Goal: Task Accomplishment & Management: Use online tool/utility

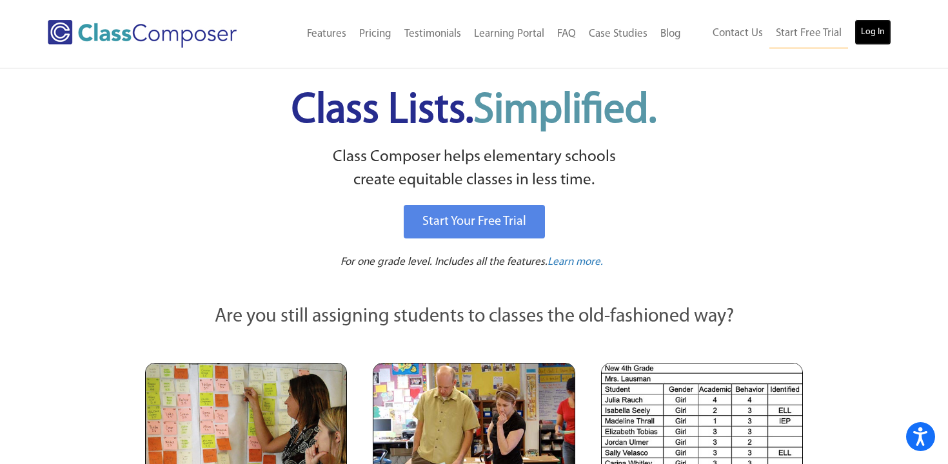
click at [864, 28] on link "Log In" at bounding box center [872, 32] width 37 height 26
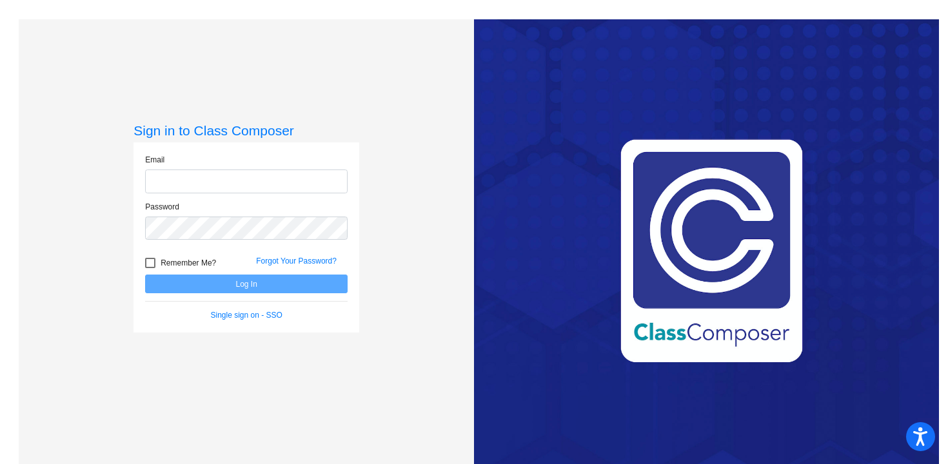
type input "mmierzwa@psdschools.org"
click at [232, 283] on button "Log In" at bounding box center [246, 284] width 202 height 19
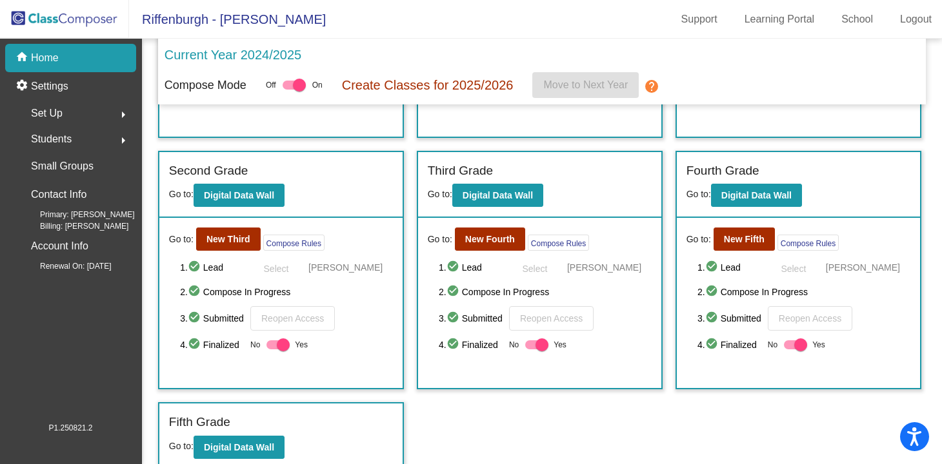
scroll to position [215, 0]
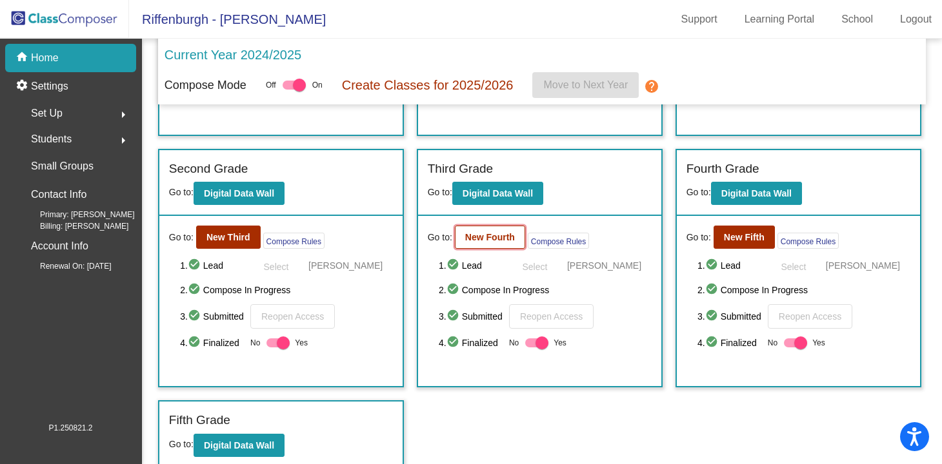
click at [482, 241] on b "New Fourth" at bounding box center [490, 237] width 50 height 10
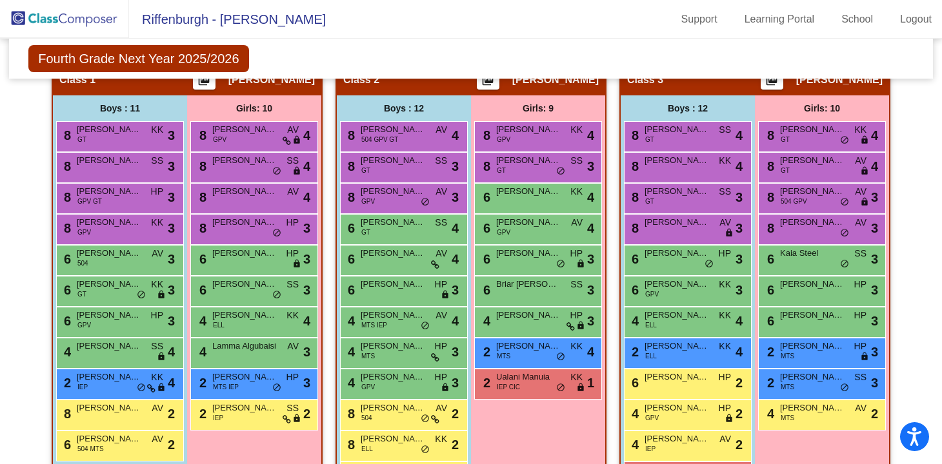
scroll to position [311, 0]
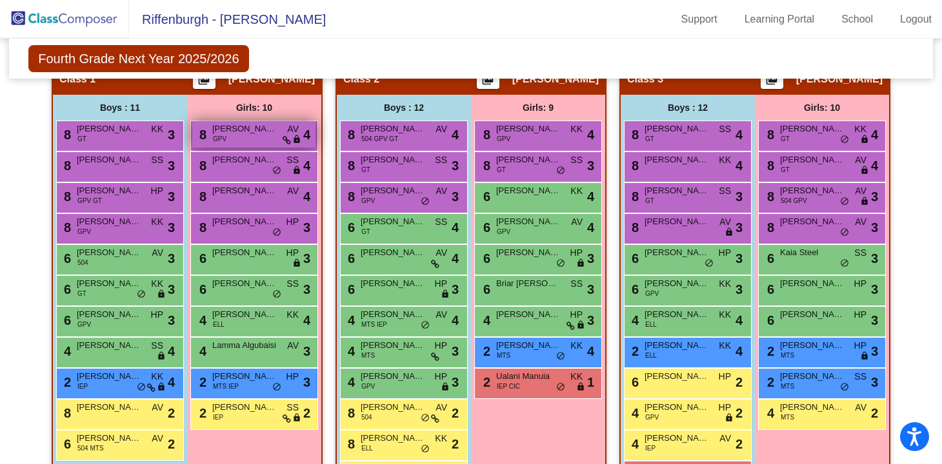
click at [245, 141] on div "8 Lucy Koehler GPV AV lock do_not_disturb_alt 4" at bounding box center [253, 134] width 123 height 26
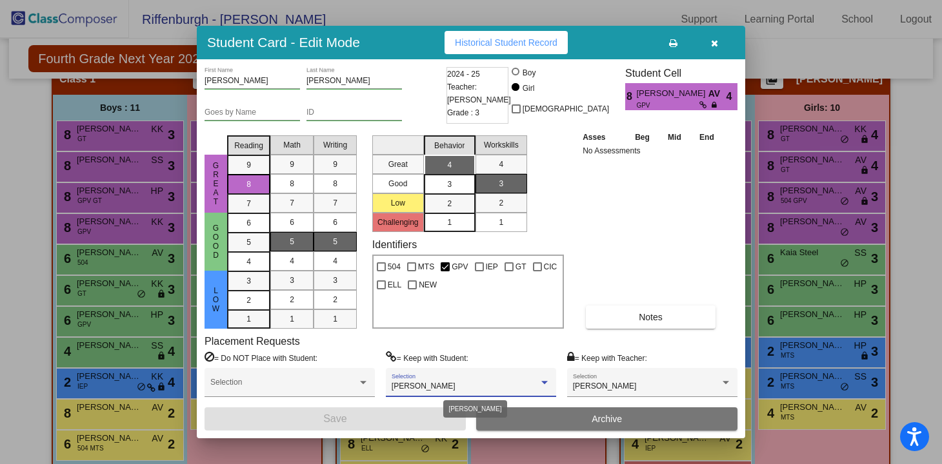
click at [545, 381] on div at bounding box center [544, 382] width 6 height 3
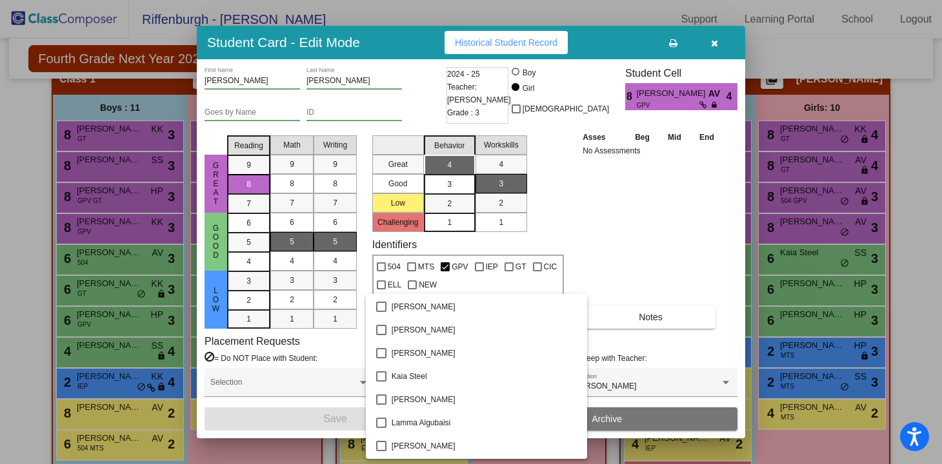
scroll to position [1016, 0]
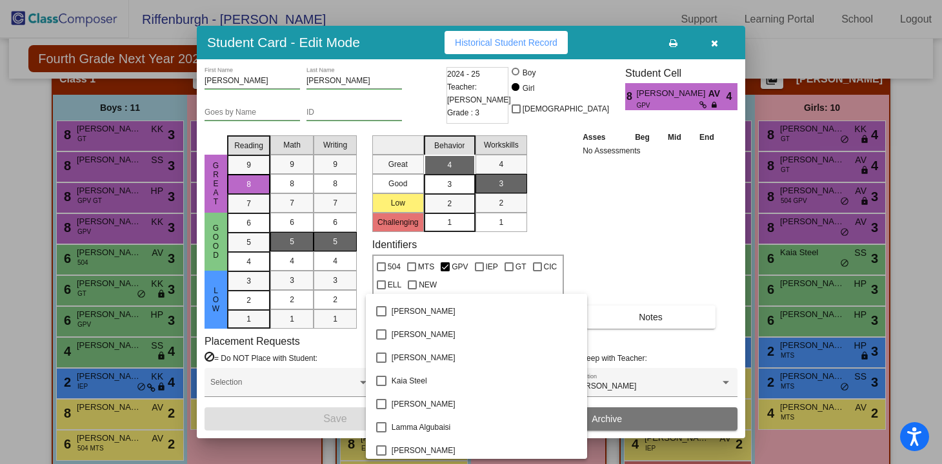
click at [604, 291] on div at bounding box center [471, 232] width 942 height 464
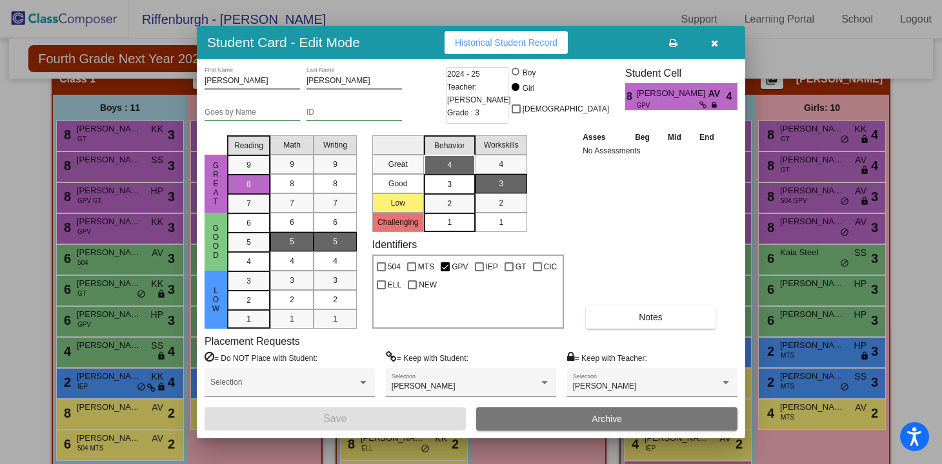
click at [713, 44] on icon "button" at bounding box center [714, 43] width 7 height 9
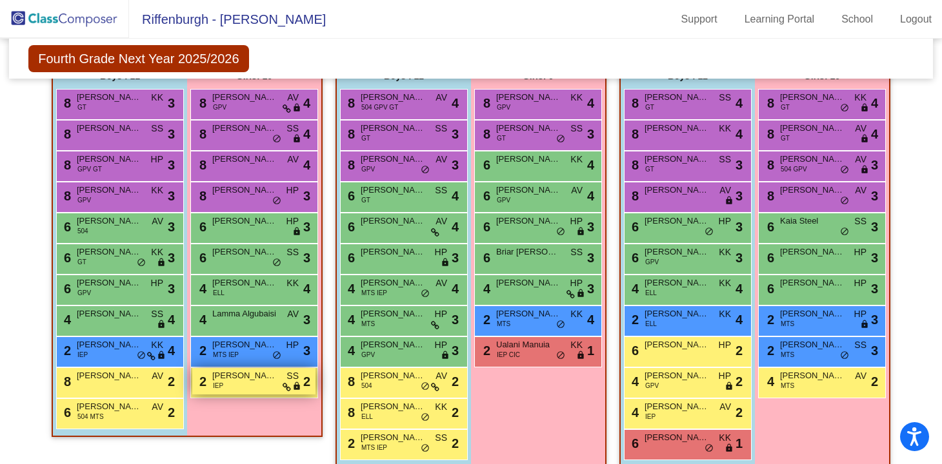
scroll to position [309, 0]
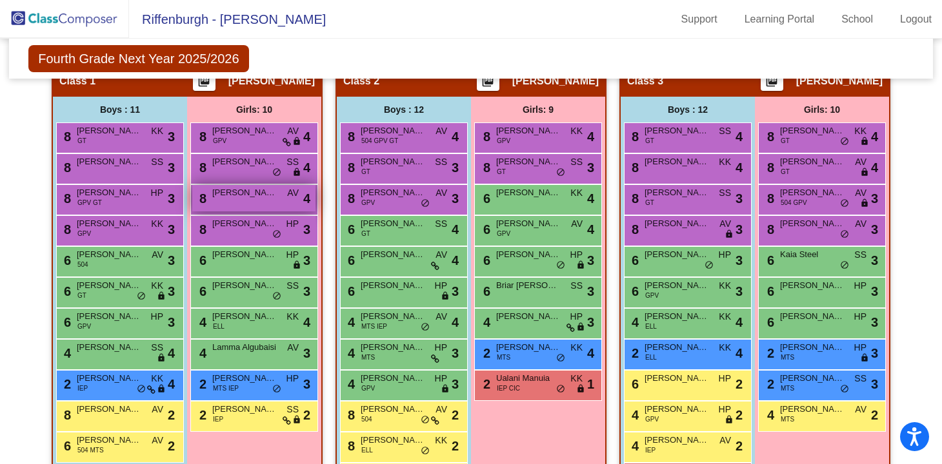
click at [232, 195] on span "June Roberts" at bounding box center [244, 192] width 64 height 13
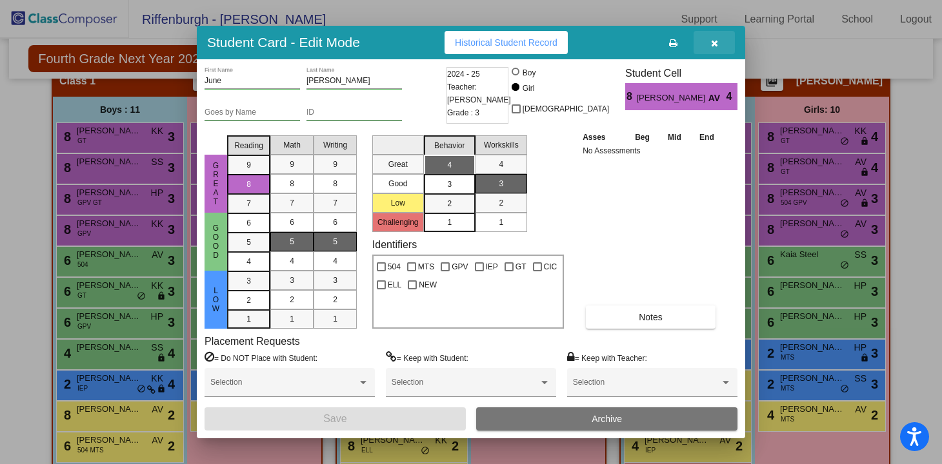
click at [716, 42] on icon "button" at bounding box center [714, 43] width 7 height 9
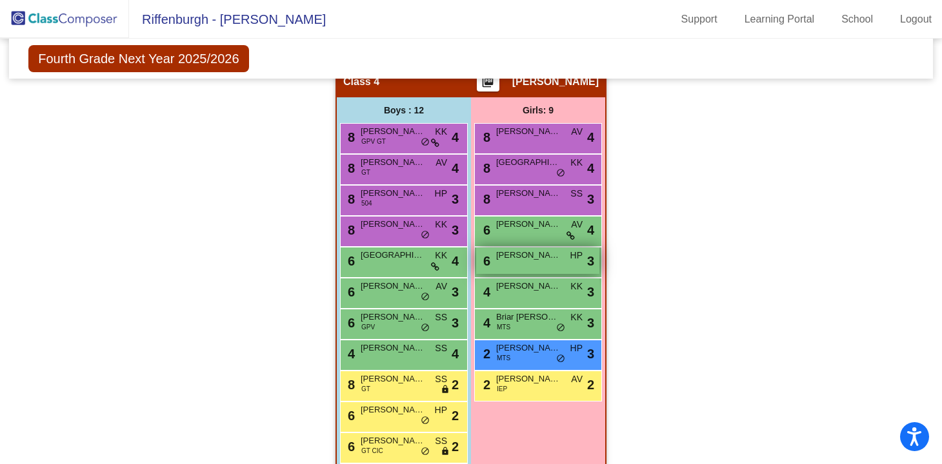
scroll to position [760, 0]
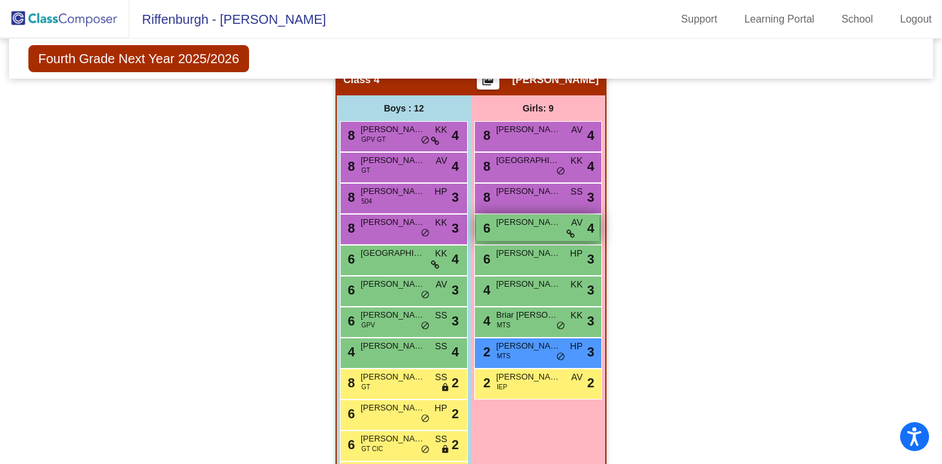
click at [523, 230] on div "6 Sadie Filkowski AV lock do_not_disturb_alt 4" at bounding box center [537, 228] width 123 height 26
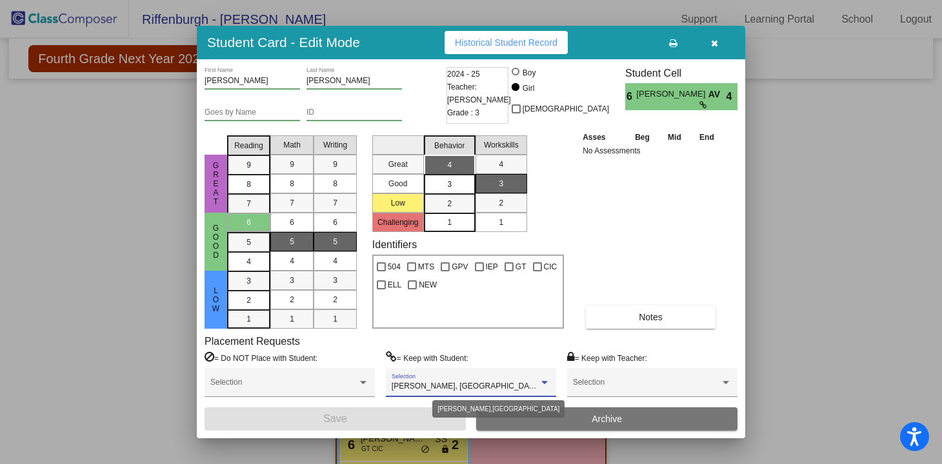
click at [543, 381] on div at bounding box center [544, 382] width 6 height 3
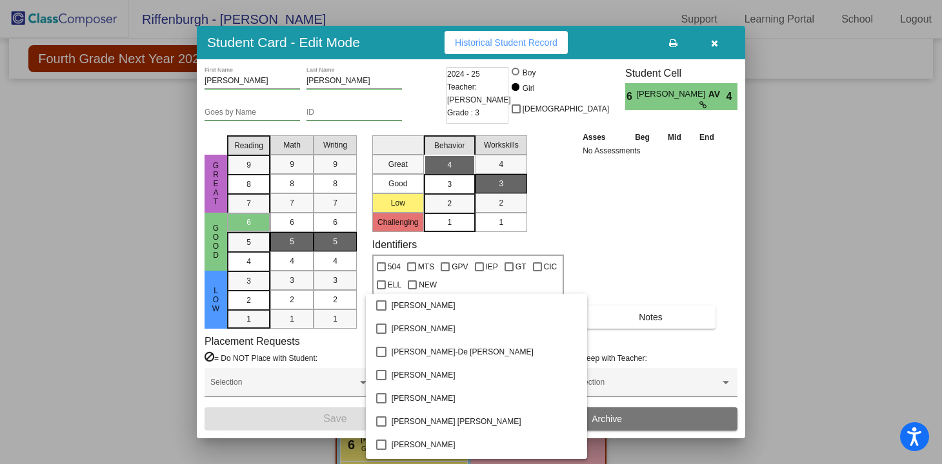
scroll to position [1219, 0]
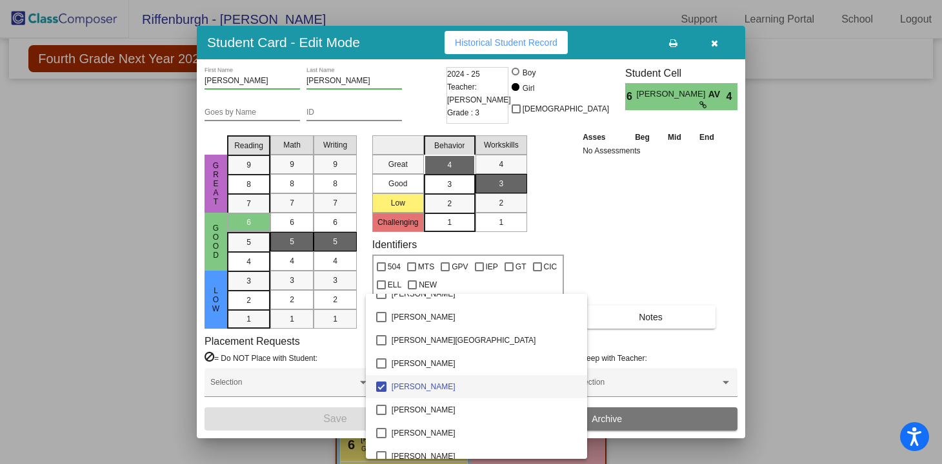
click at [637, 270] on div at bounding box center [471, 232] width 942 height 464
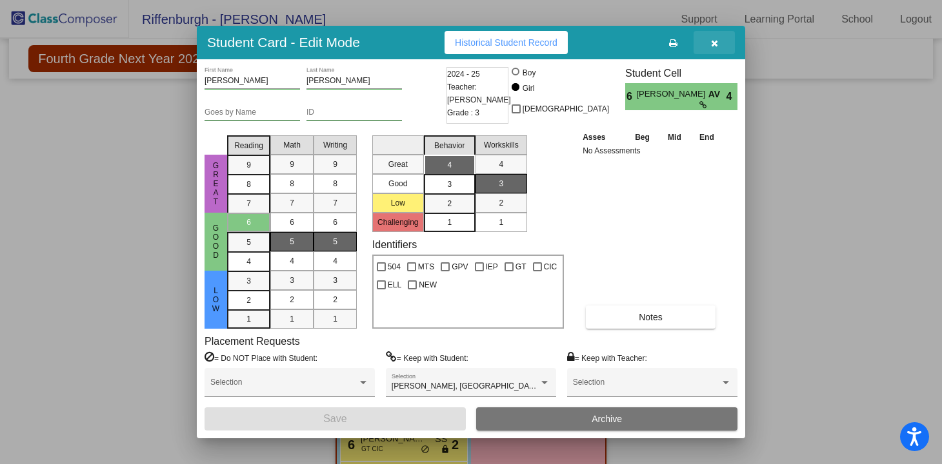
click at [713, 43] on icon "button" at bounding box center [714, 43] width 7 height 9
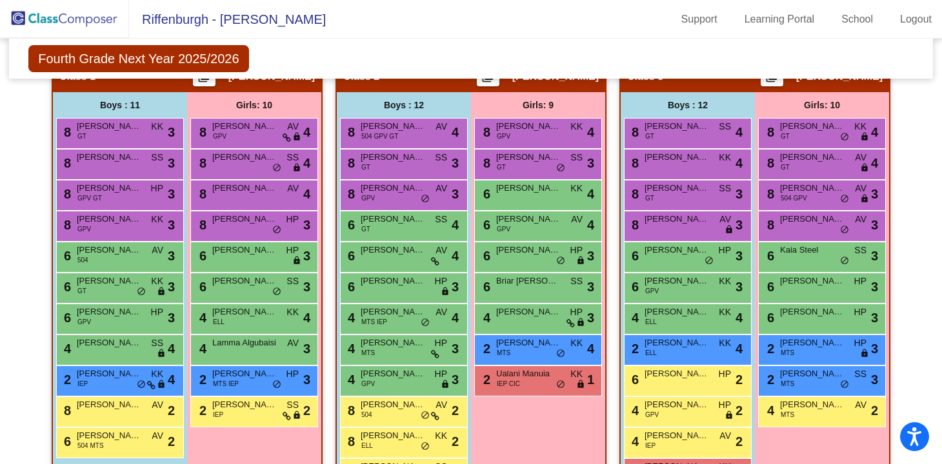
scroll to position [334, 0]
